Goal: Transaction & Acquisition: Purchase product/service

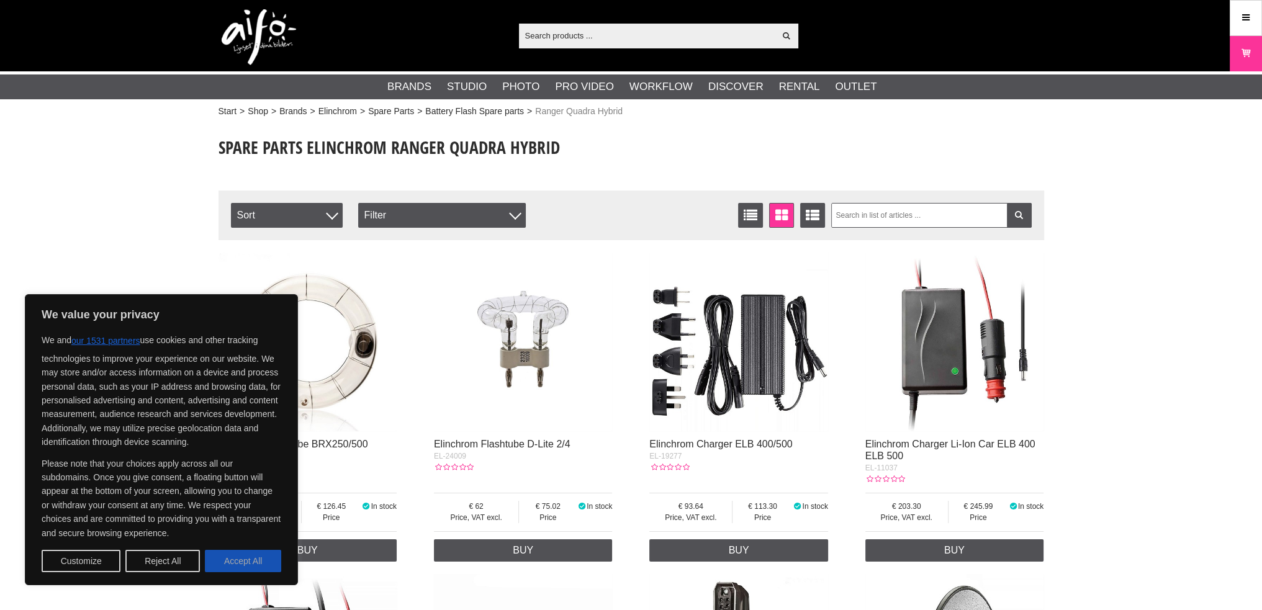
click at [245, 554] on button "Accept All" at bounding box center [243, 561] width 76 height 22
checkbox input "true"
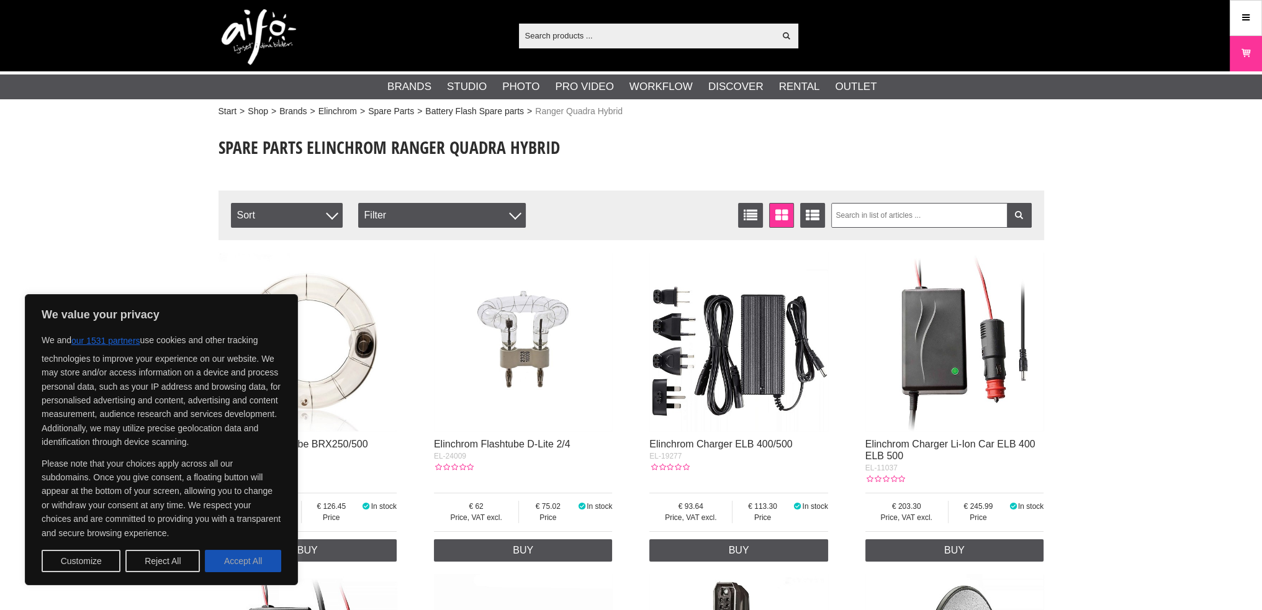
checkbox input "true"
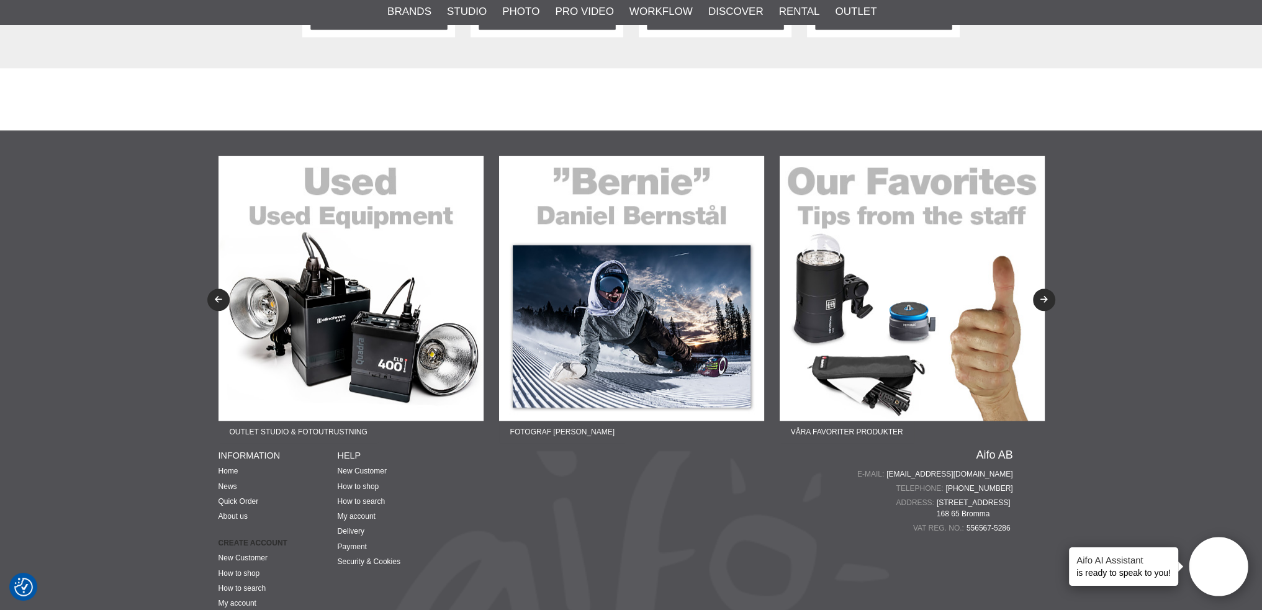
scroll to position [1490, 0]
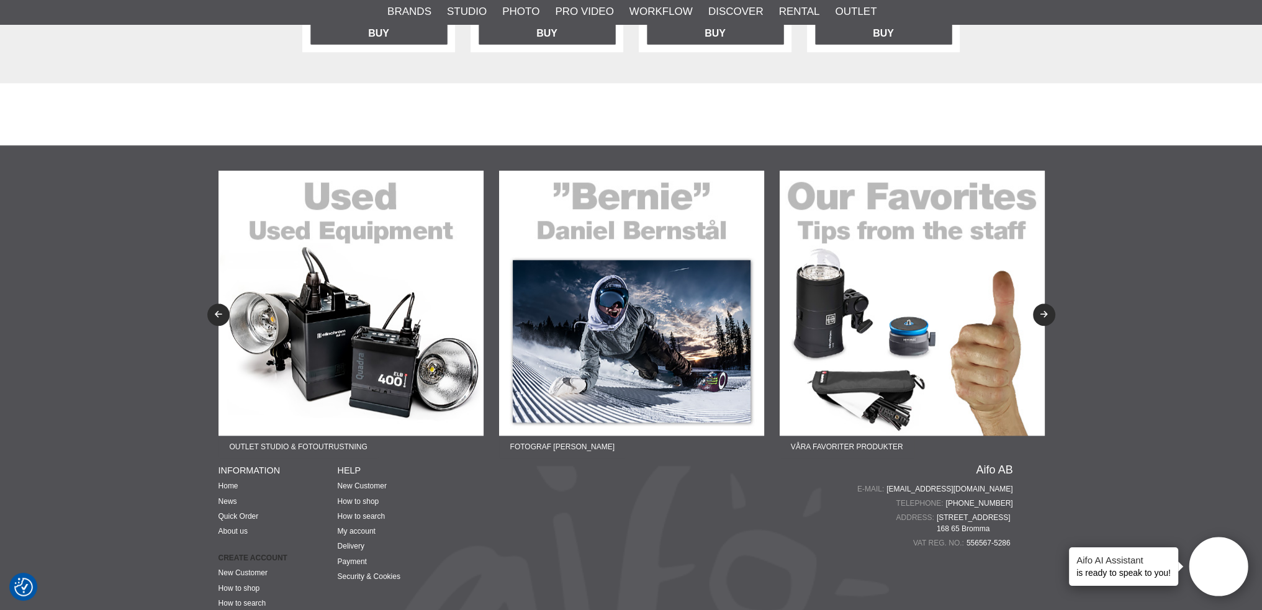
click at [374, 330] on img at bounding box center [351, 303] width 265 height 265
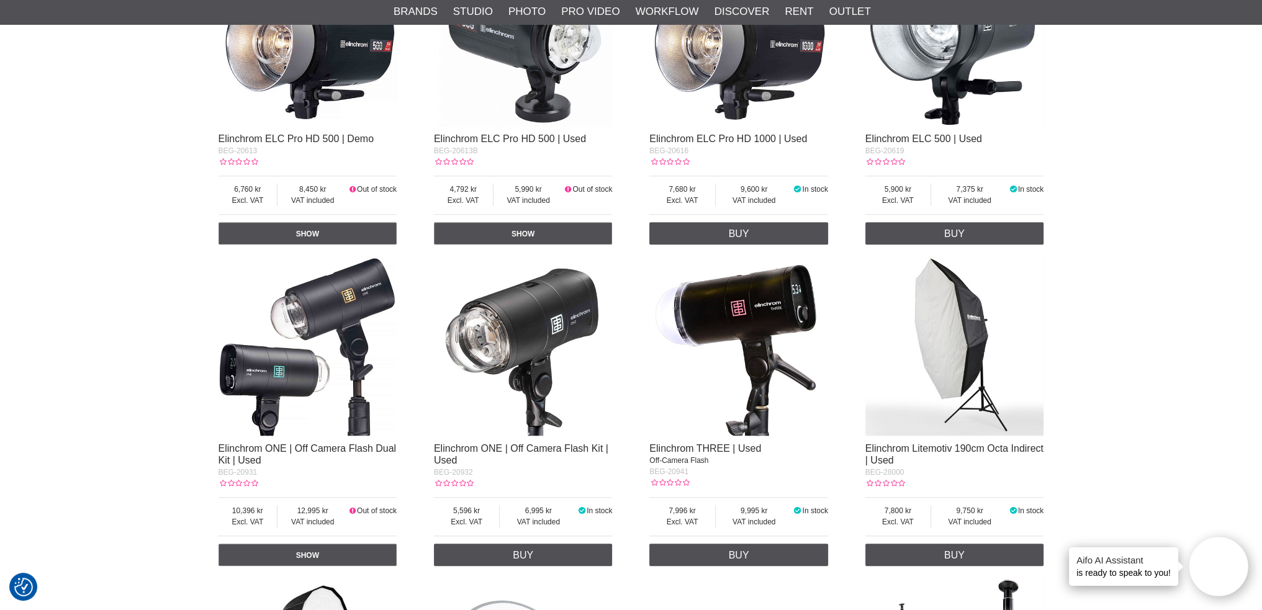
scroll to position [1180, 0]
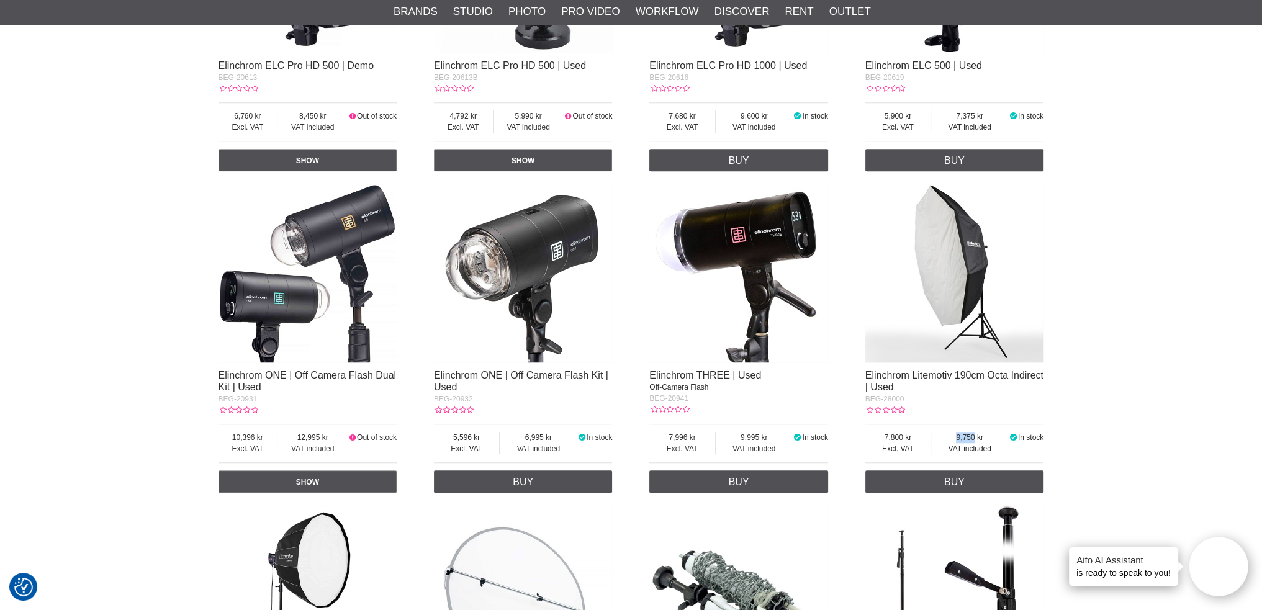
drag, startPoint x: 956, startPoint y: 441, endPoint x: 984, endPoint y: 429, distance: 30.3
click at [982, 435] on span "9,750" at bounding box center [969, 437] width 77 height 11
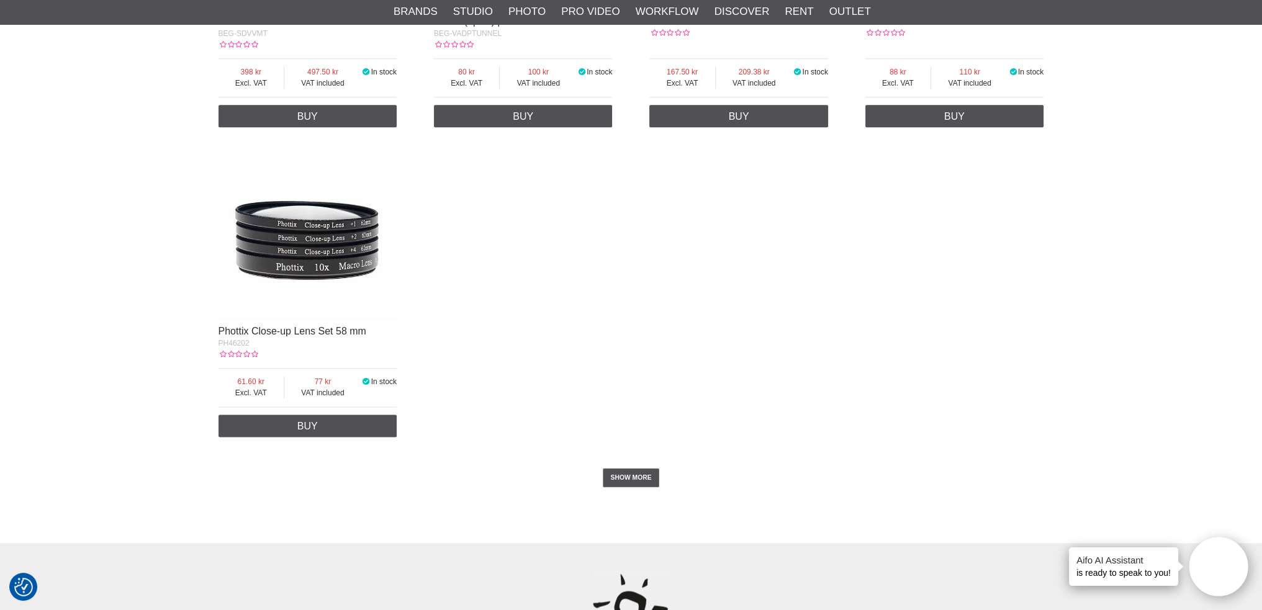
scroll to position [2235, 0]
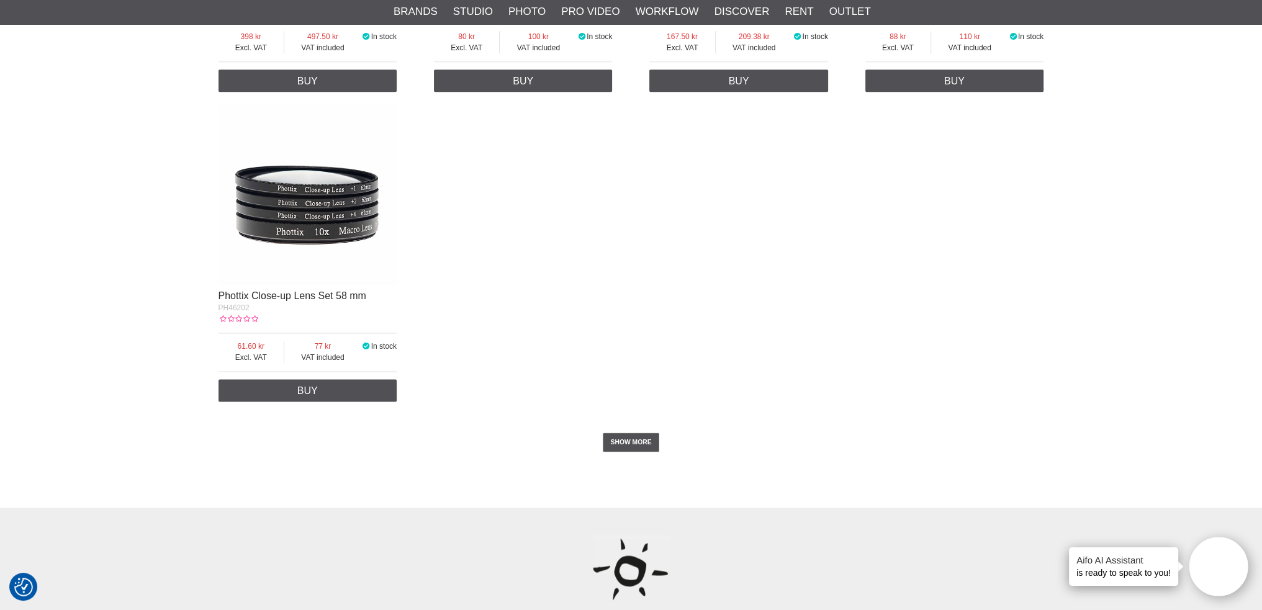
click at [620, 429] on div "SHOW MORE" at bounding box center [632, 442] width 826 height 68
click at [631, 449] on font "SHOW MORE" at bounding box center [630, 441] width 41 height 17
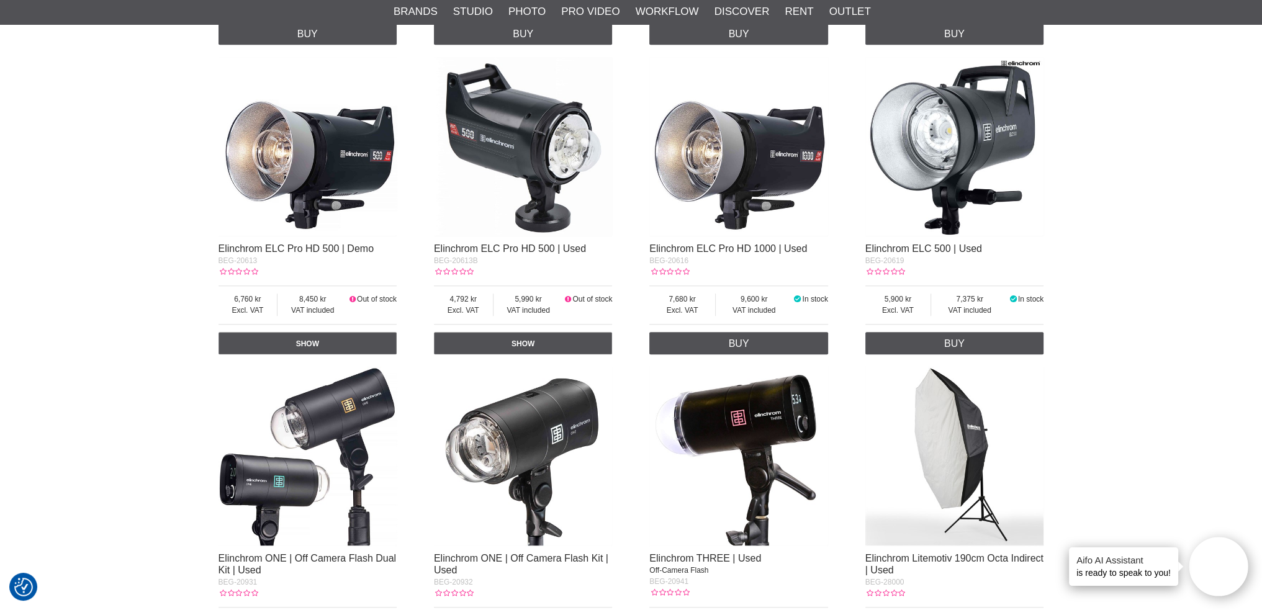
scroll to position [943, 0]
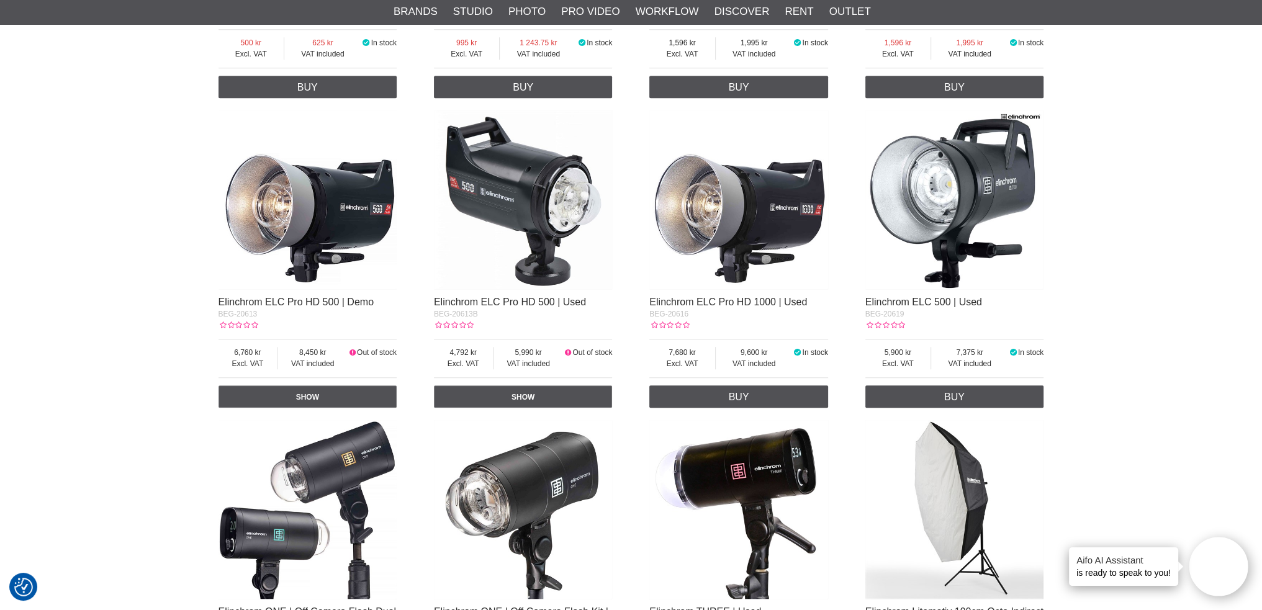
click at [517, 201] on img at bounding box center [523, 200] width 179 height 179
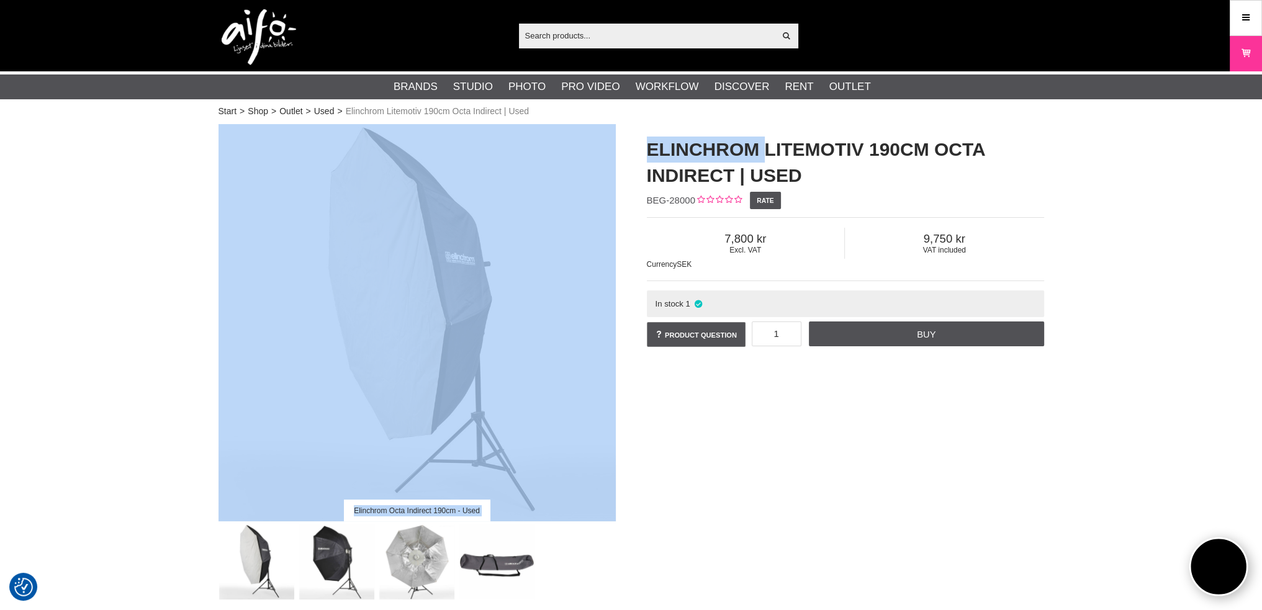
drag, startPoint x: 628, startPoint y: 148, endPoint x: 762, endPoint y: 148, distance: 134.7
click at [762, 148] on div "Elinchrom Octa Indirect 190cm - Used Elinchrom Litemotiv 190cm Octa Indirect | …" at bounding box center [631, 362] width 857 height 476
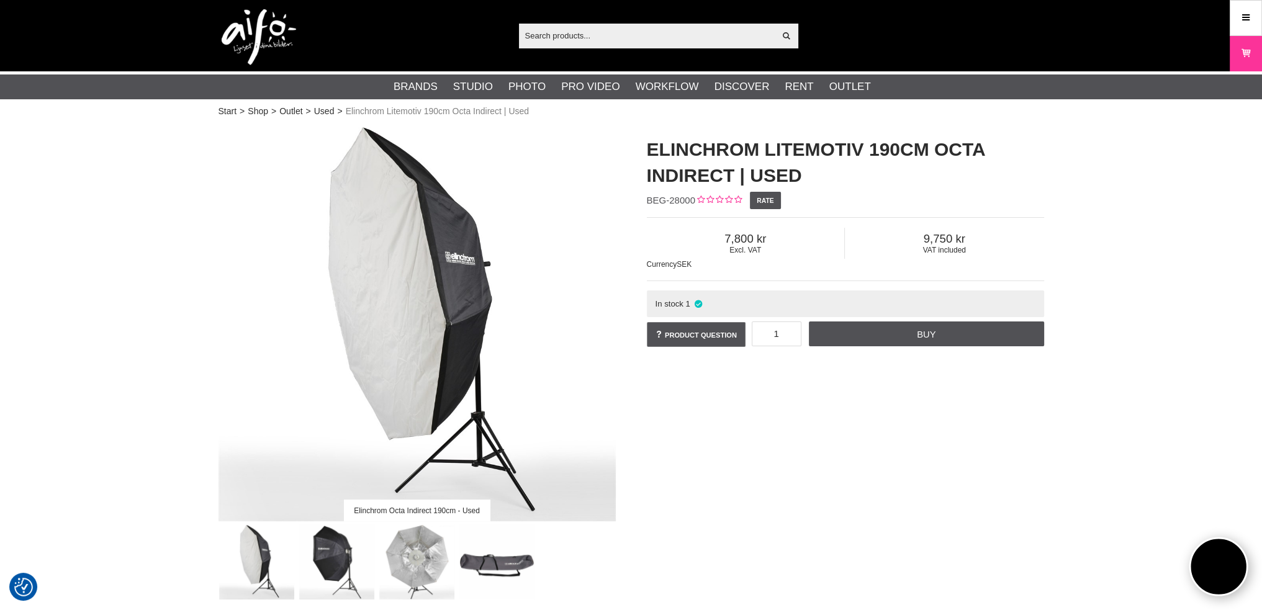
click at [815, 170] on h1 "Elinchrom Litemotiv 190cm Octa Indirect | Used" at bounding box center [845, 163] width 397 height 52
drag, startPoint x: 920, startPoint y: 238, endPoint x: 966, endPoint y: 237, distance: 46.0
click at [966, 237] on span "9,750" at bounding box center [944, 239] width 199 height 14
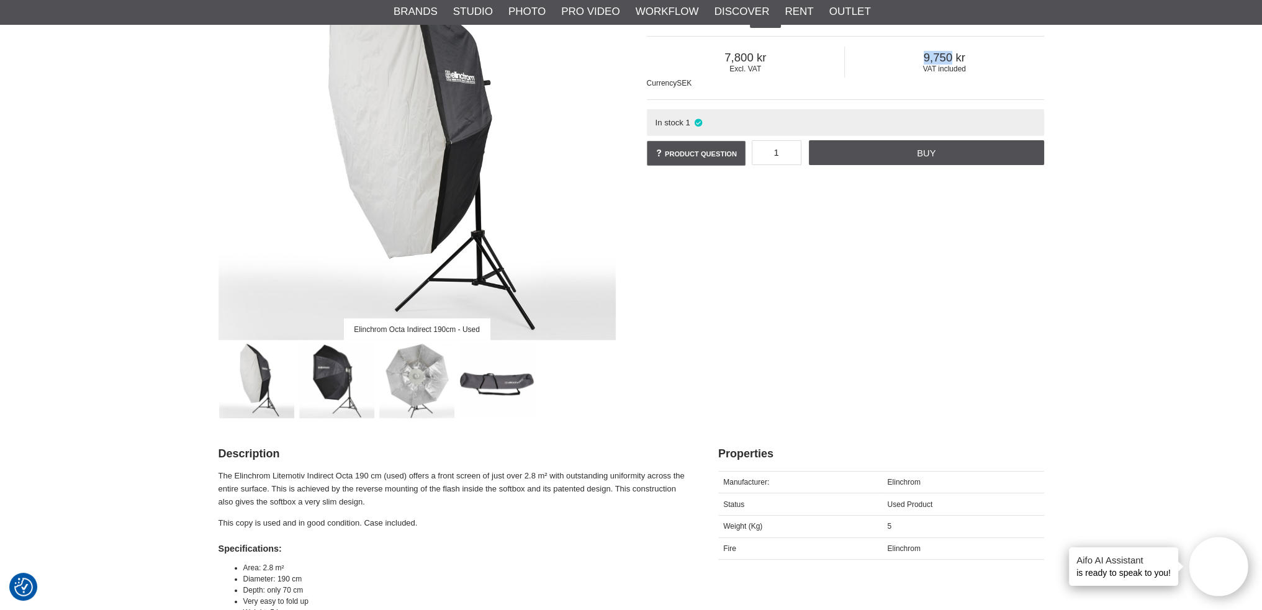
scroll to position [62, 0]
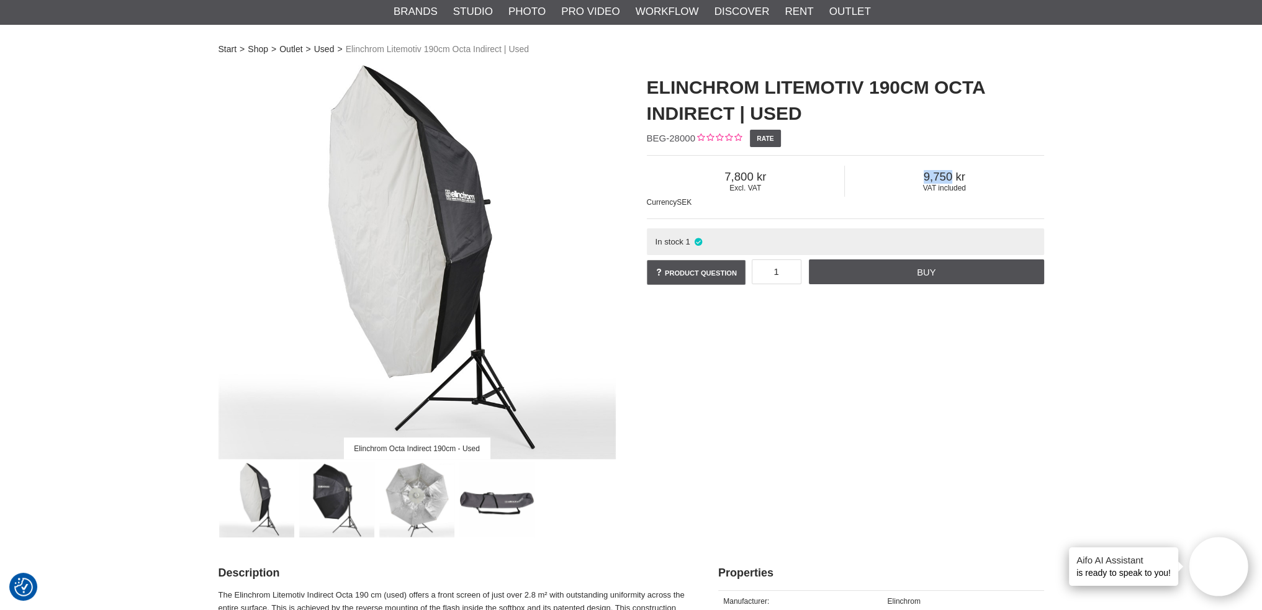
click at [323, 486] on img at bounding box center [336, 500] width 75 height 75
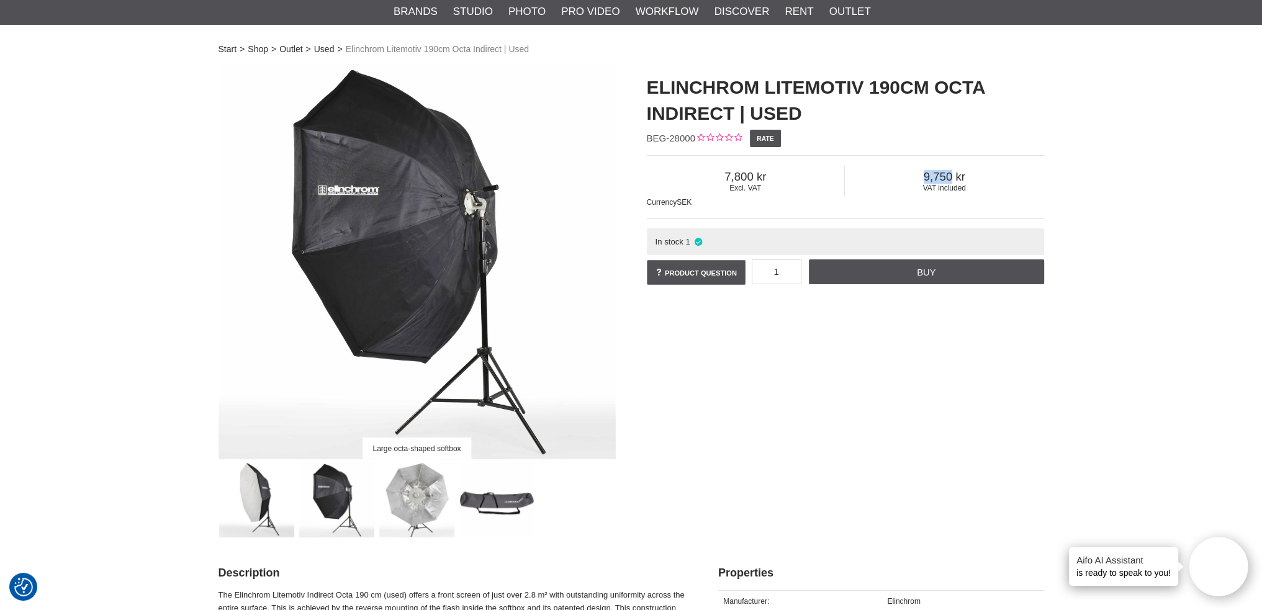
drag, startPoint x: 409, startPoint y: 489, endPoint x: 417, endPoint y: 487, distance: 7.7
click at [409, 489] on img at bounding box center [416, 500] width 75 height 75
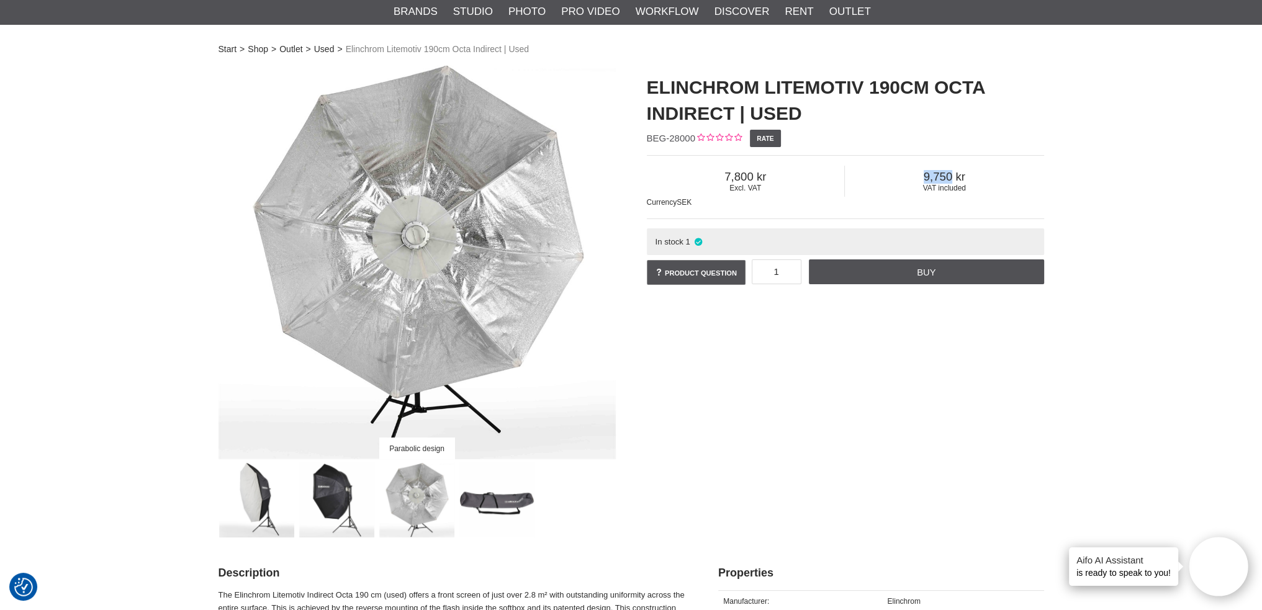
click at [515, 491] on img at bounding box center [496, 500] width 75 height 75
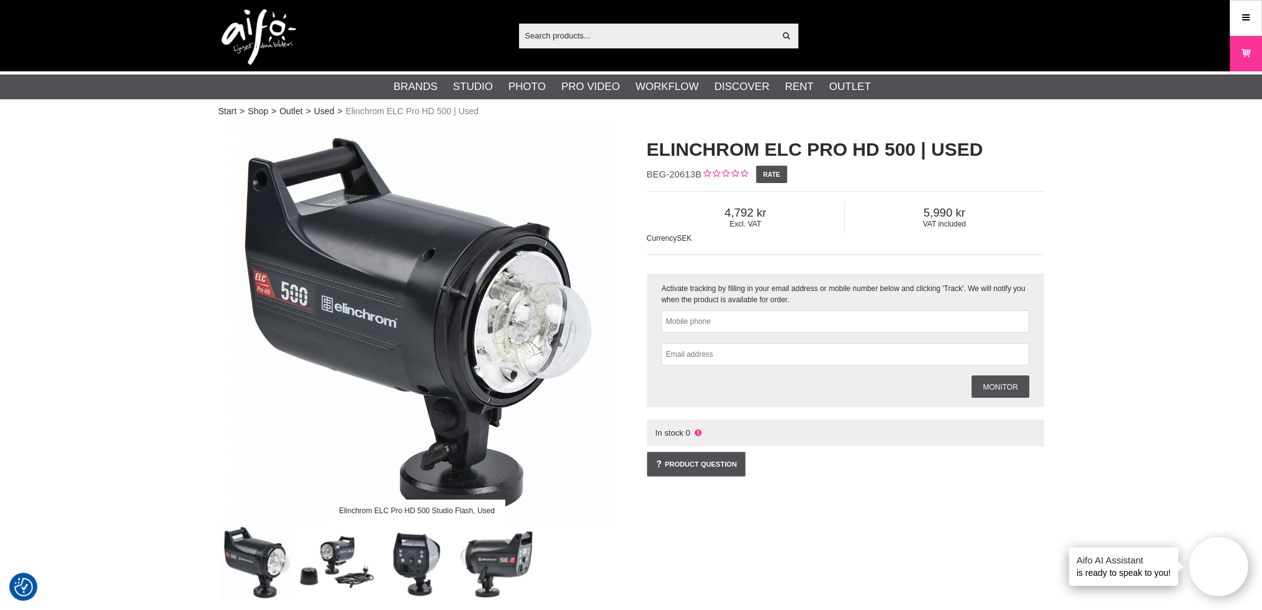
click at [666, 153] on font "Elinchrom ELC Pro HD 500 | Used" at bounding box center [815, 149] width 337 height 20
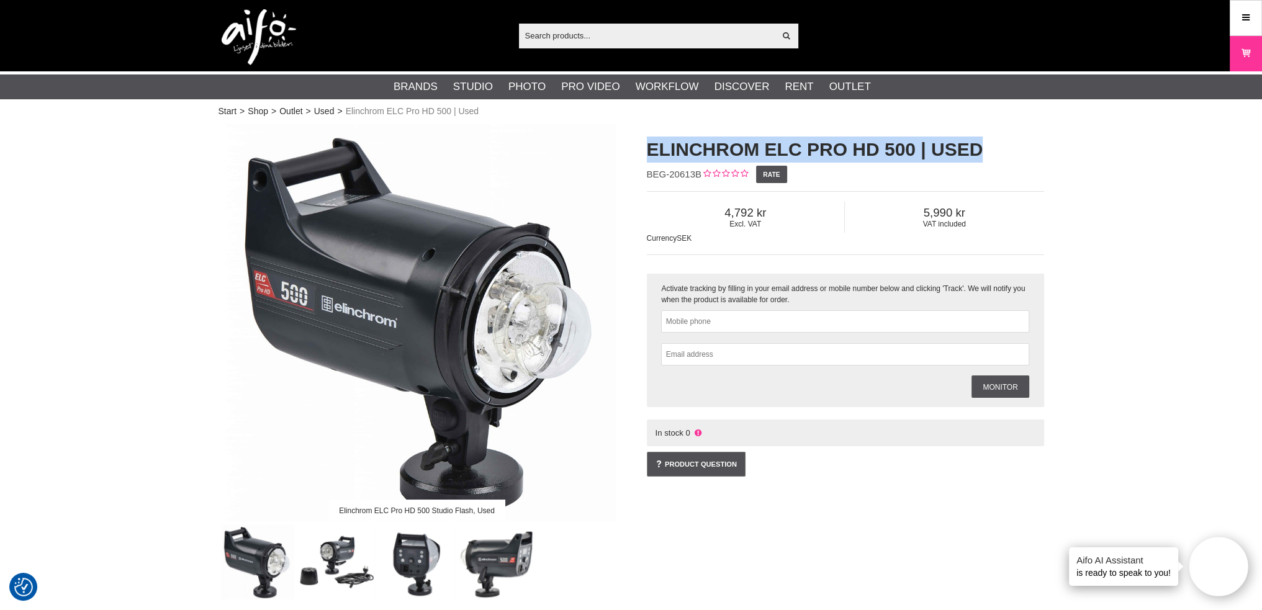
click at [666, 153] on font "Elinchrom ELC Pro HD 500 | Used" at bounding box center [815, 149] width 337 height 20
click at [677, 140] on font "Elinchrom ELC Pro HD 500 | Used" at bounding box center [815, 149] width 337 height 20
click at [684, 138] on h1 "Elinchrom ELC Pro HD 500 | Used" at bounding box center [845, 150] width 397 height 26
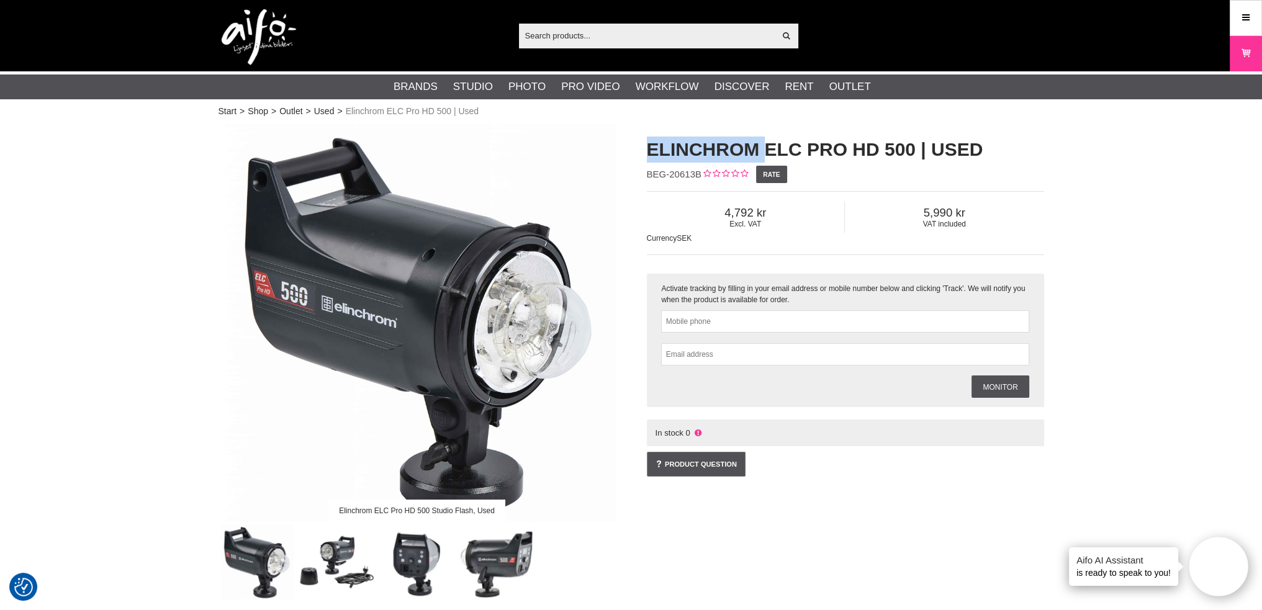
click at [684, 138] on h1 "Elinchrom ELC Pro HD 500 | Used" at bounding box center [845, 150] width 397 height 26
click at [658, 143] on font "Elinchrom ELC Pro HD 500 | Used" at bounding box center [815, 149] width 337 height 20
drag, startPoint x: 918, startPoint y: 213, endPoint x: 995, endPoint y: 212, distance: 77.0
click at [995, 212] on span "5,990" at bounding box center [944, 213] width 199 height 14
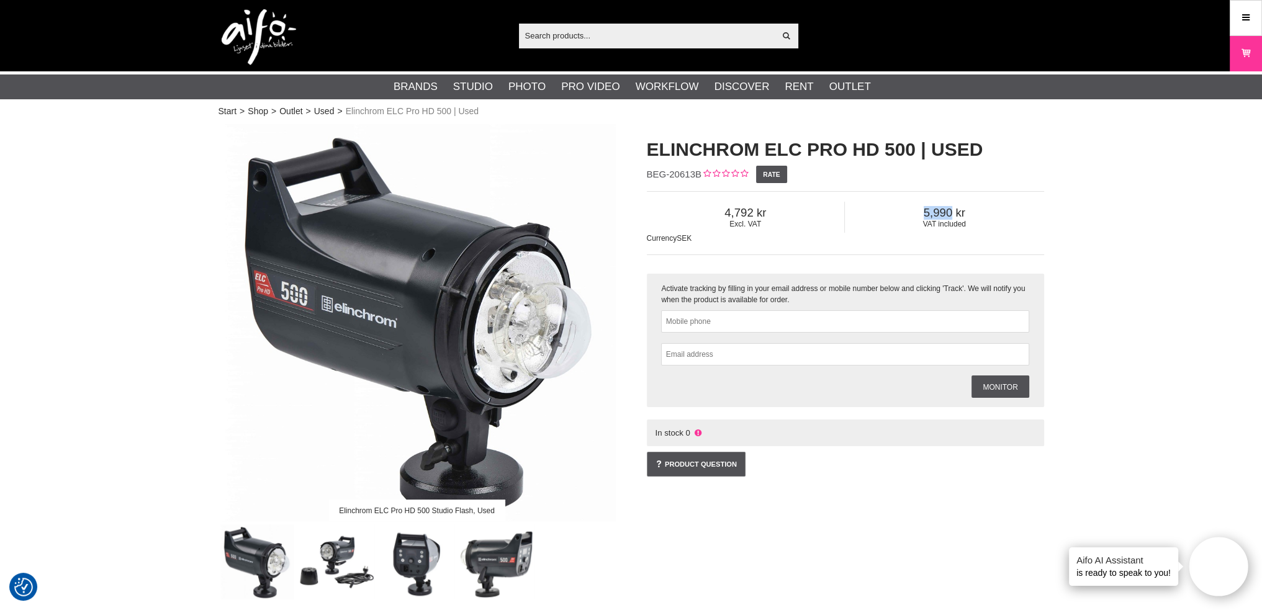
copy font "5,990"
